Goal: Task Accomplishment & Management: Complete application form

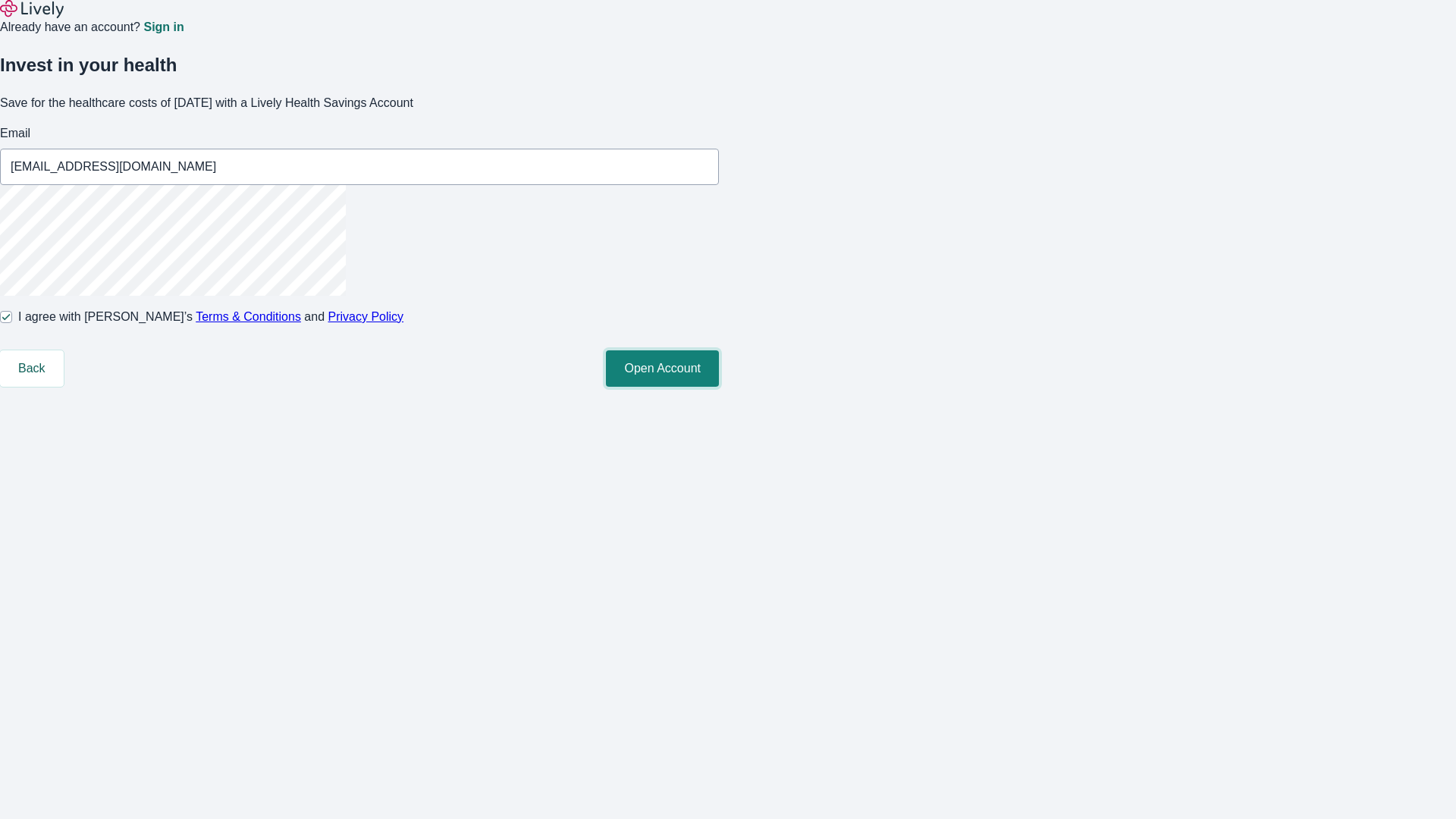
click at [719, 387] on button "Open Account" at bounding box center [662, 369] width 113 height 36
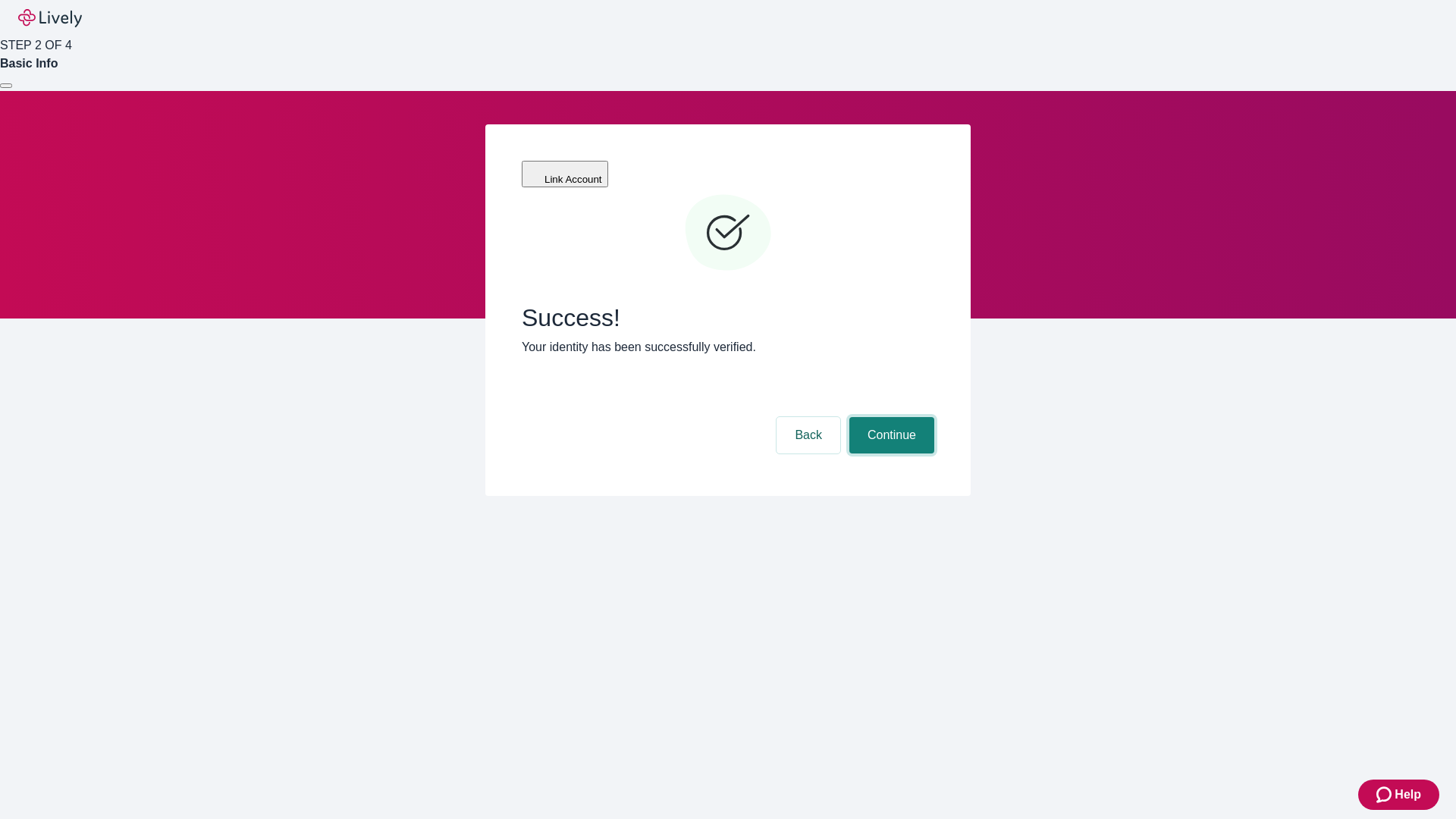
click at [890, 417] on button "Continue" at bounding box center [892, 436] width 85 height 36
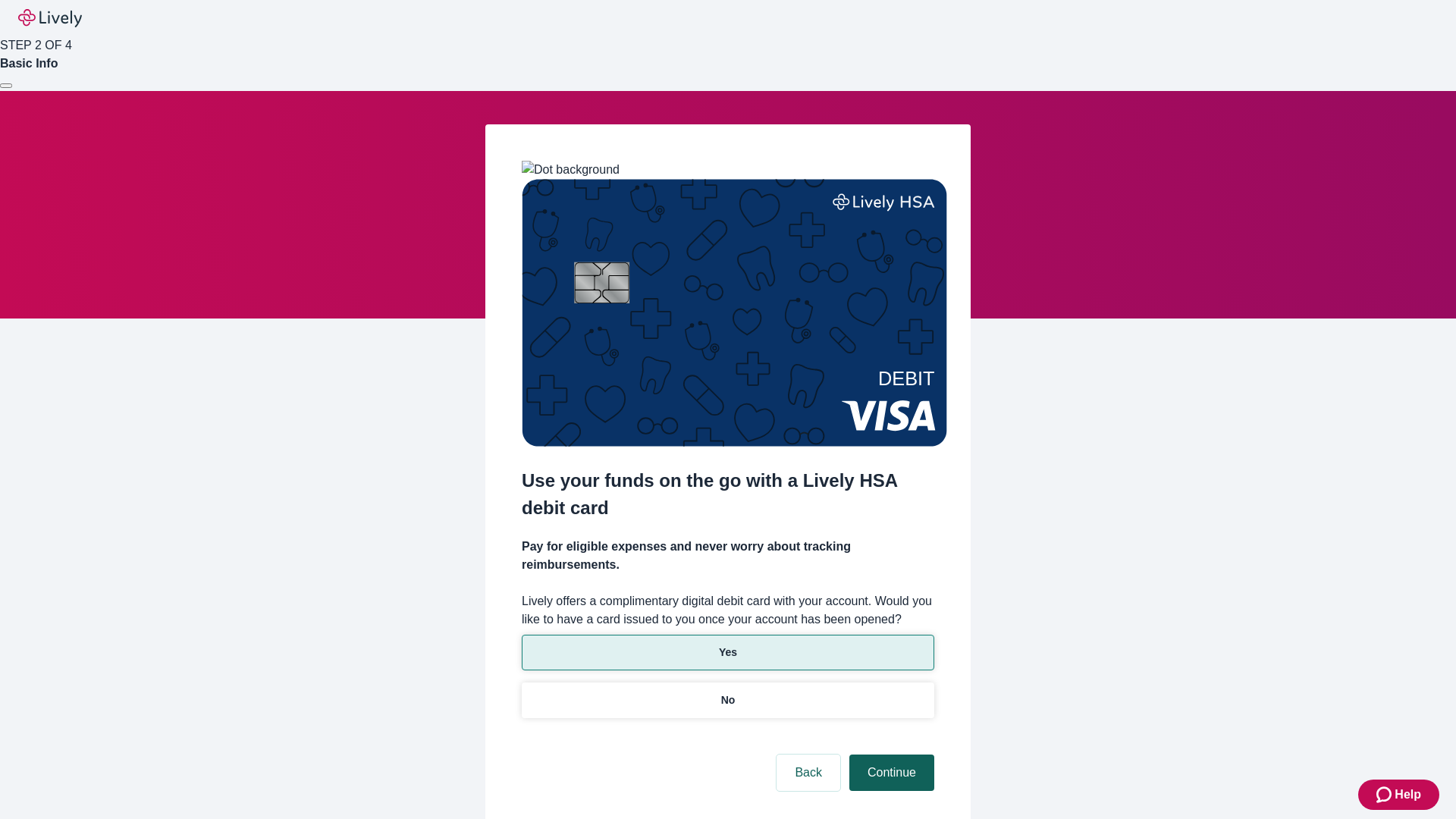
click at [727, 693] on p "No" at bounding box center [728, 700] width 14 height 16
click at [890, 755] on button "Continue" at bounding box center [892, 773] width 85 height 36
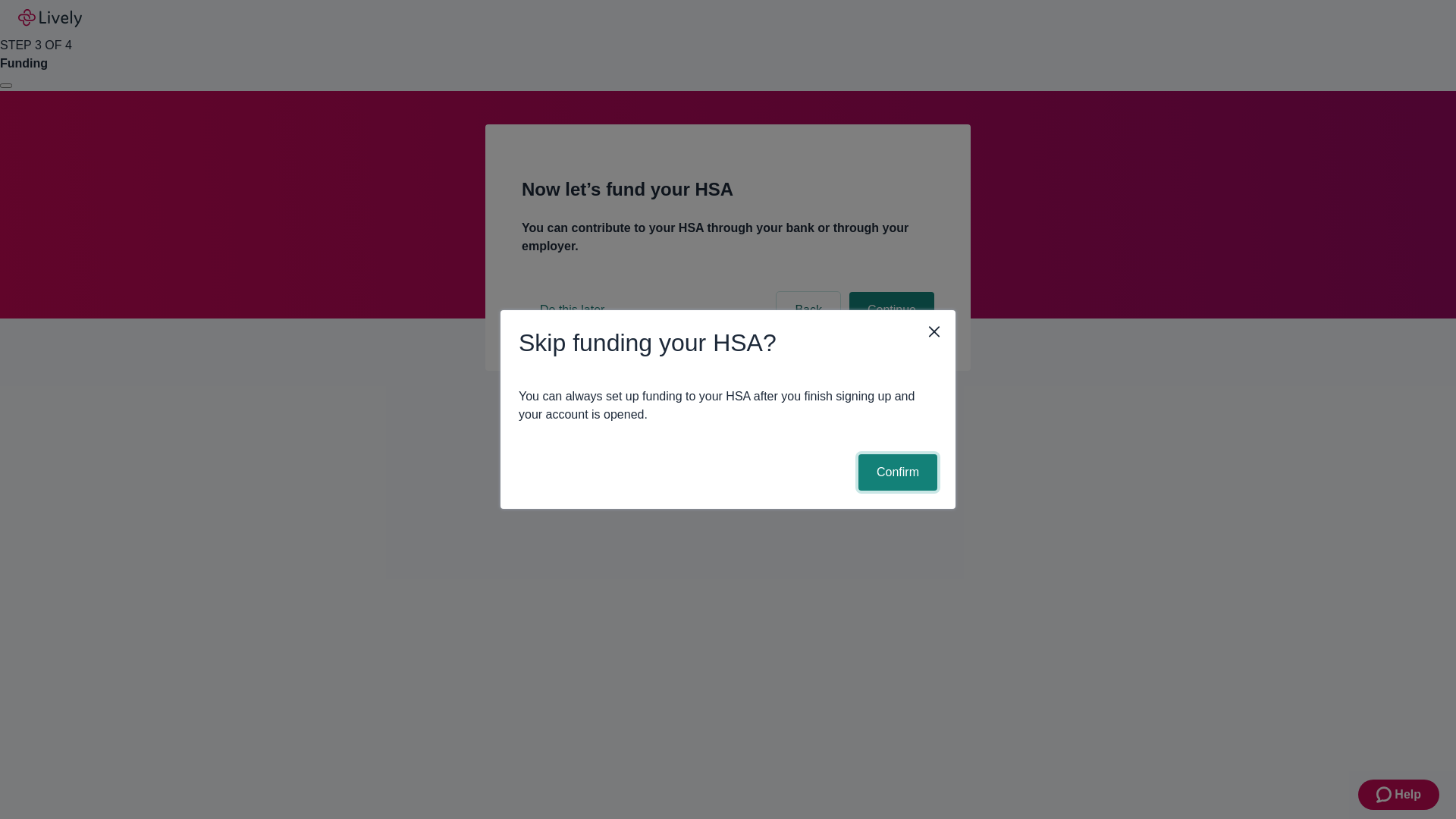
click at [896, 473] on button "Confirm" at bounding box center [897, 473] width 79 height 36
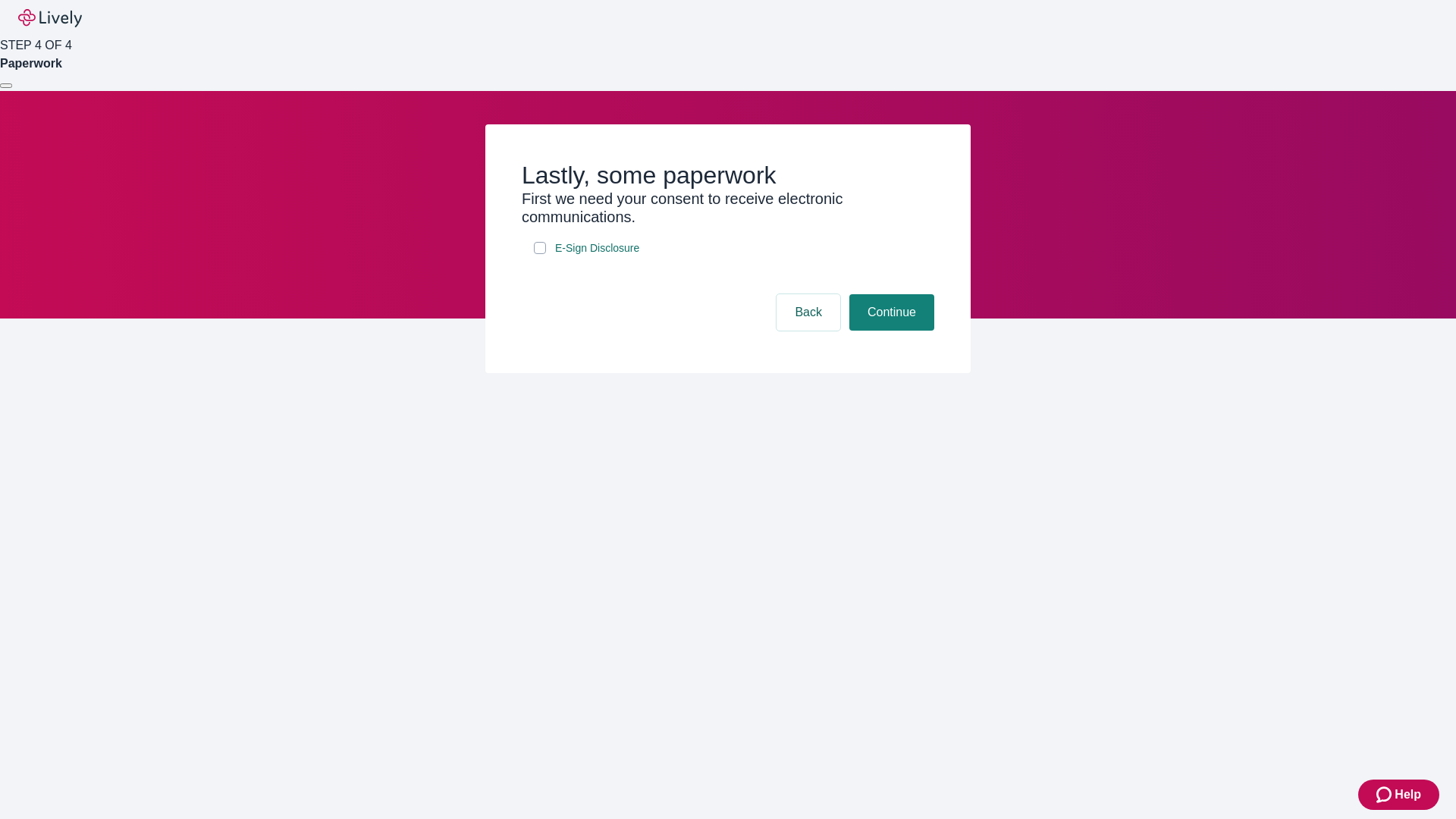
click at [540, 254] on input "E-Sign Disclosure" at bounding box center [540, 248] width 12 height 12
checkbox input "true"
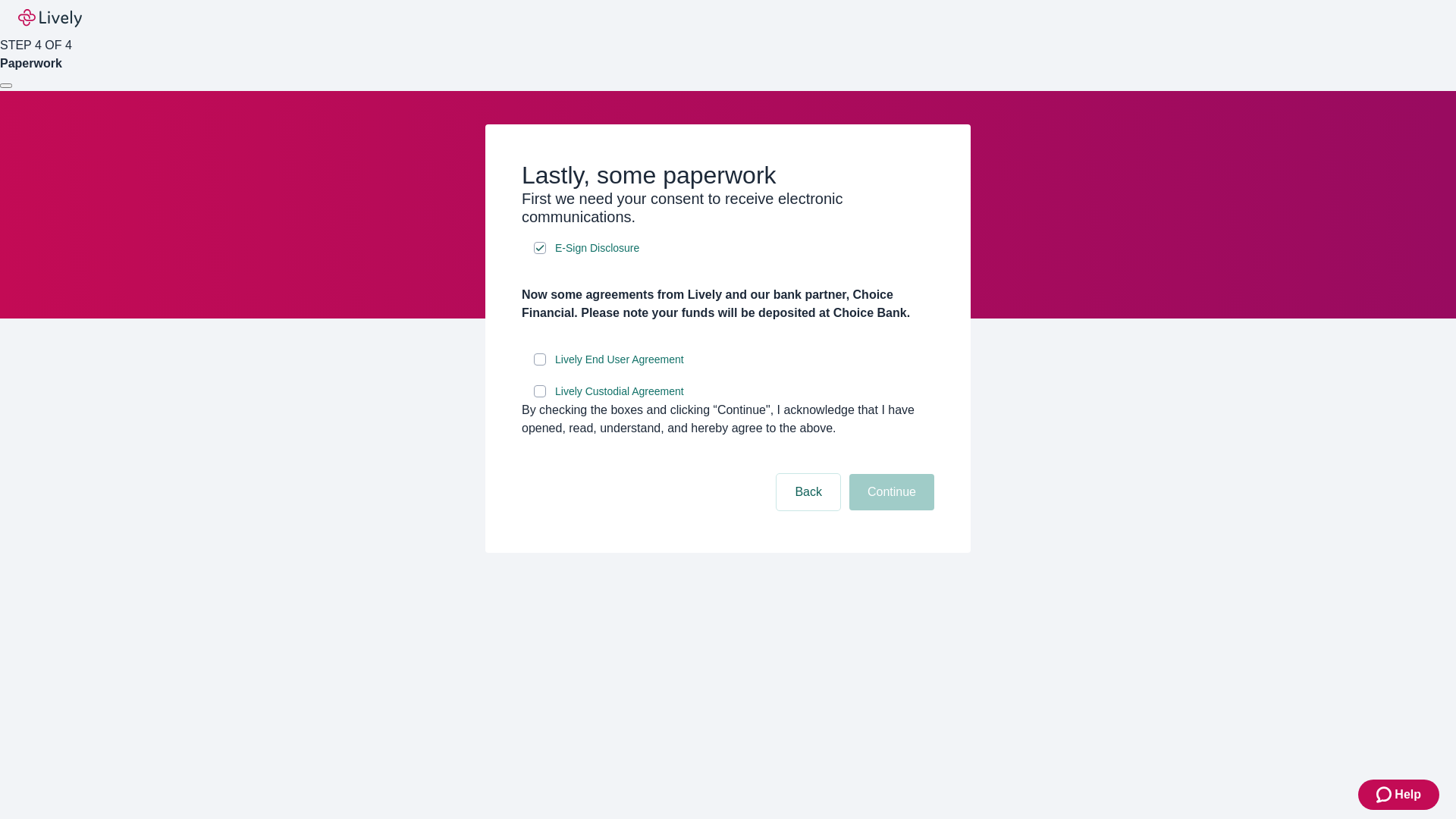
click at [540, 365] on input "Lively End User Agreement" at bounding box center [540, 360] width 12 height 12
checkbox input "true"
click at [540, 398] on input "Lively Custodial Agreement" at bounding box center [540, 391] width 12 height 12
checkbox input "true"
click at [890, 511] on button "Continue" at bounding box center [892, 493] width 85 height 36
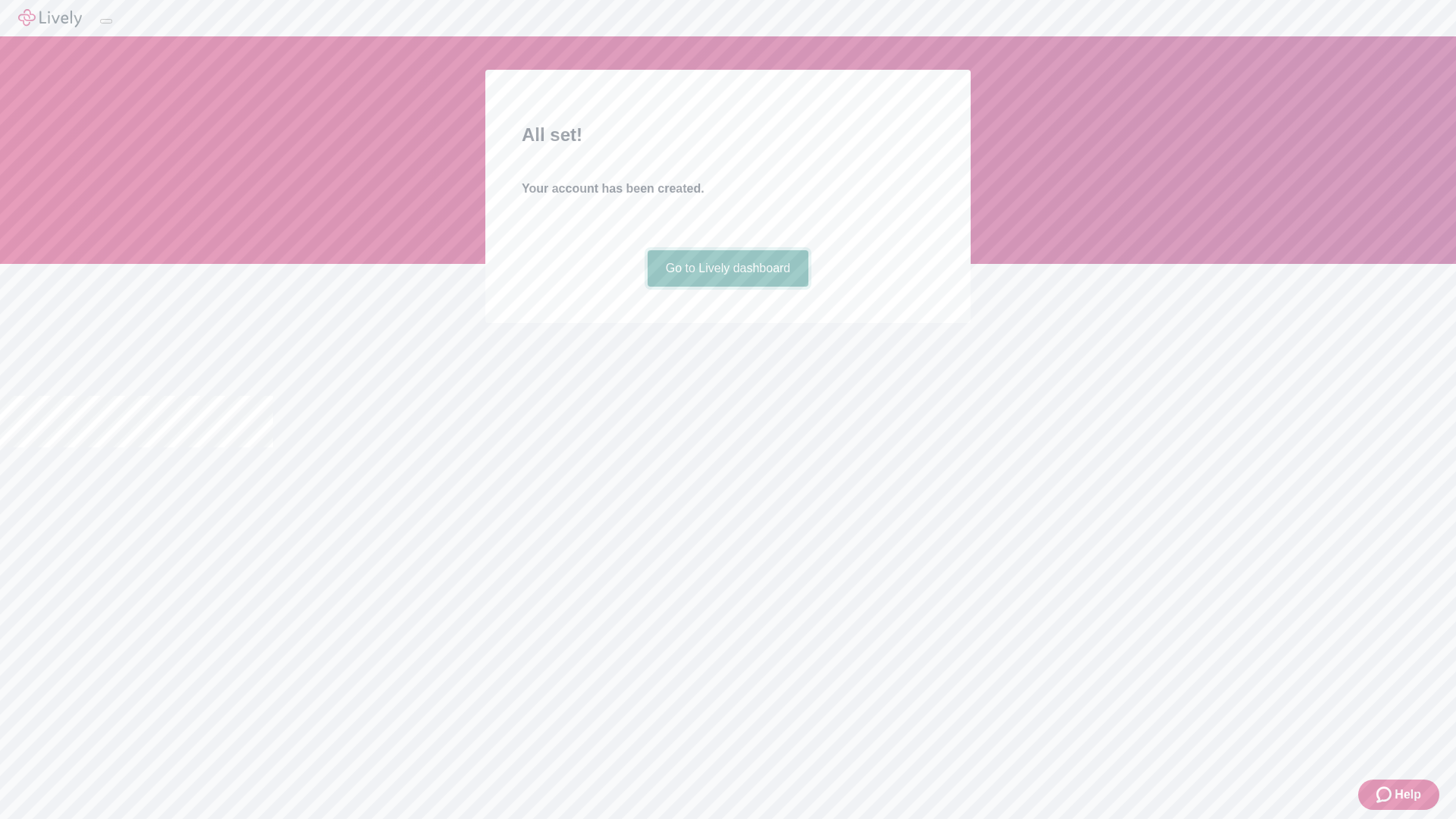
click at [727, 287] on link "Go to Lively dashboard" at bounding box center [728, 269] width 161 height 36
